Goal: Complete application form

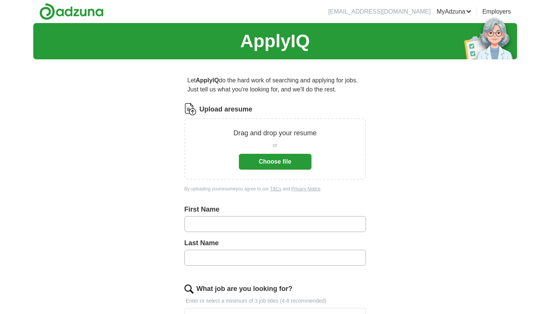
click at [264, 164] on button "Choose file" at bounding box center [275, 162] width 73 height 16
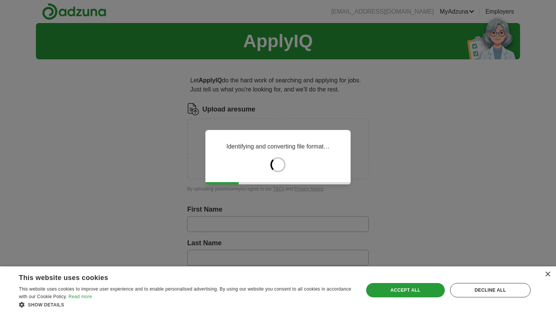
click at [306, 222] on div "Identifying and converting file format…" at bounding box center [278, 157] width 556 height 314
click at [277, 223] on div "Analysing skills and work experience..." at bounding box center [278, 157] width 556 height 314
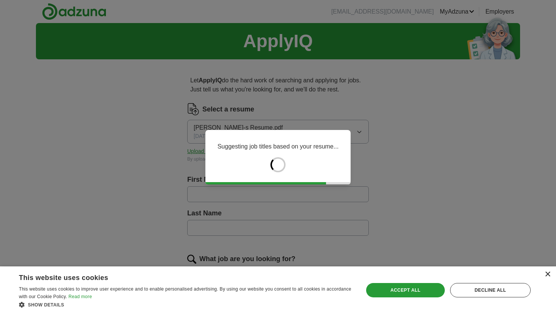
click at [548, 273] on div "×" at bounding box center [547, 275] width 6 height 6
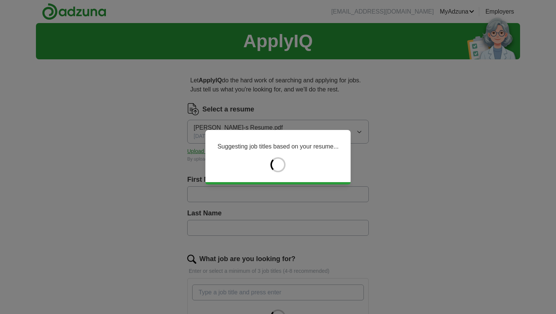
type input "********"
type input "**********"
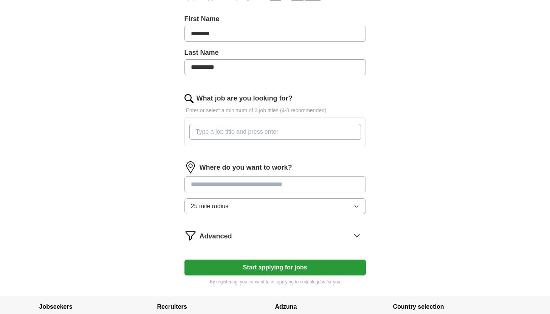
scroll to position [166, 0]
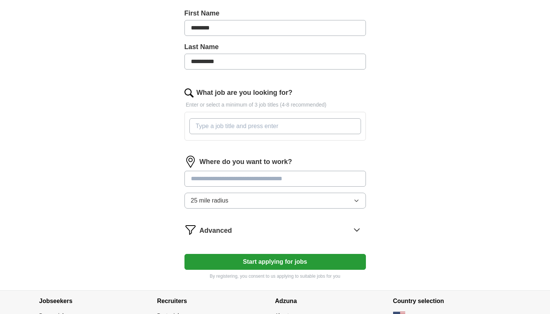
click at [251, 122] on input "What job are you looking for?" at bounding box center [275, 126] width 172 height 16
type input "D"
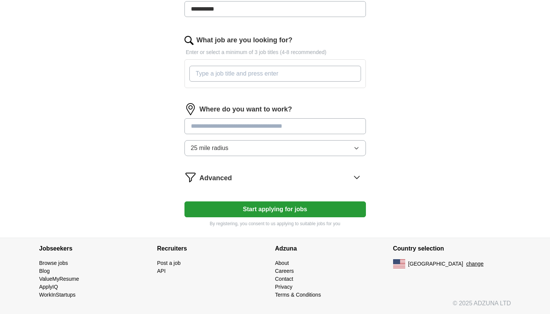
click at [229, 125] on div "Where do you want to work? 25 mile radius" at bounding box center [274, 132] width 181 height 59
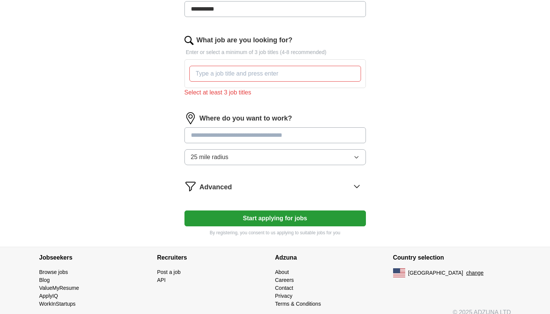
scroll to position [228, 0]
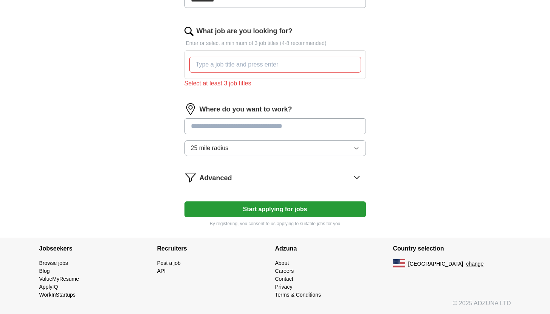
click at [265, 211] on button "Start applying for jobs" at bounding box center [274, 210] width 181 height 16
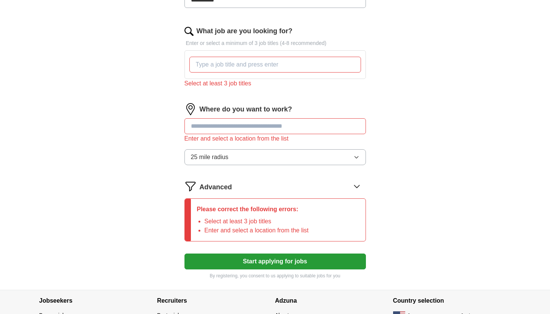
click at [219, 73] on div at bounding box center [275, 65] width 175 height 22
click at [217, 68] on input "What job are you looking for?" at bounding box center [275, 65] width 172 height 16
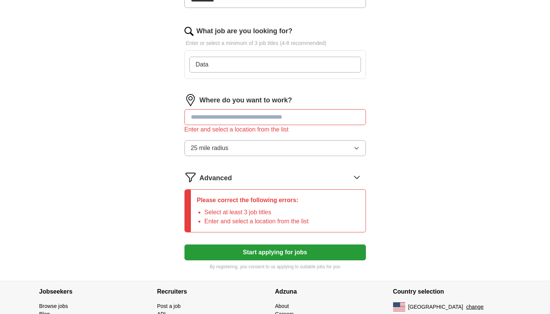
type input "Data"
